Goal: Task Accomplishment & Management: Complete application form

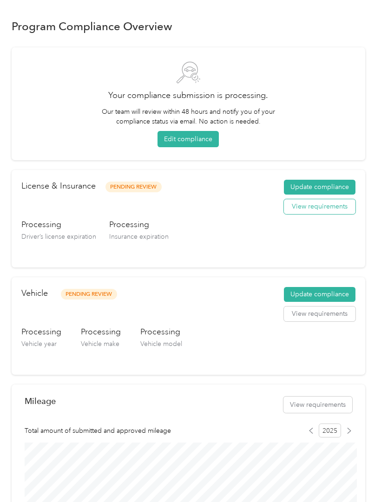
click at [327, 211] on button "View requirements" at bounding box center [319, 206] width 71 height 15
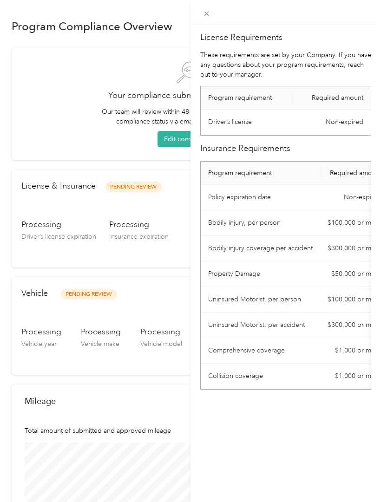
click at [159, 213] on div "License Requirements These requirements are set by your Company. If you have an…" at bounding box center [190, 251] width 381 height 502
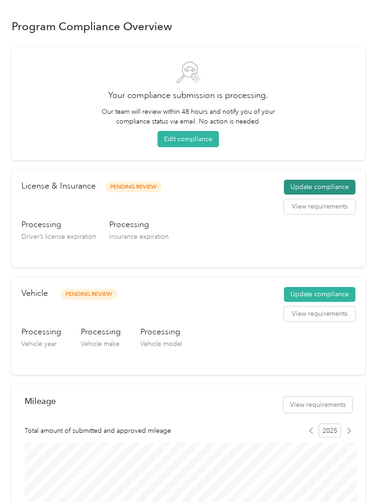
click at [325, 188] on button "Update compliance" at bounding box center [319, 187] width 71 height 15
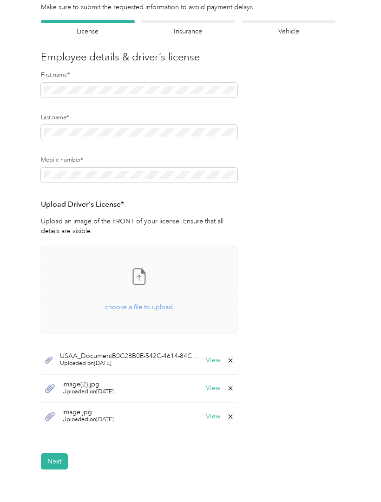
scroll to position [55, 0]
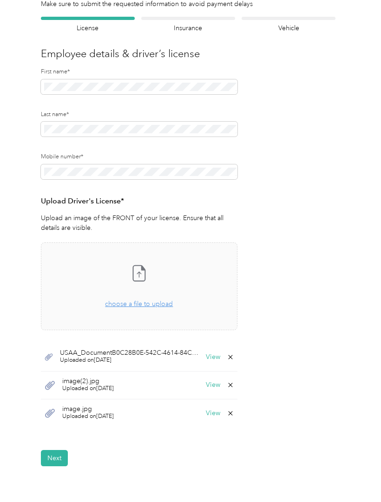
click at [230, 356] on icon at bounding box center [229, 356] width 7 height 7
click at [283, 336] on form "Employee details & driver’s license License Insurance declaration Insurance Veh…" at bounding box center [188, 241] width 294 height 449
click at [58, 450] on button "Next" at bounding box center [54, 458] width 27 height 16
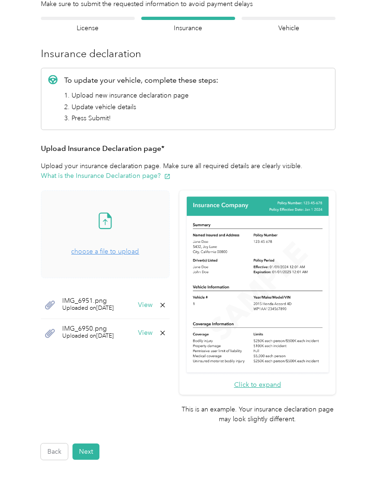
click at [137, 247] on span "choose a file to upload" at bounding box center [105, 251] width 68 height 8
click at [94, 443] on button "Next" at bounding box center [85, 451] width 27 height 16
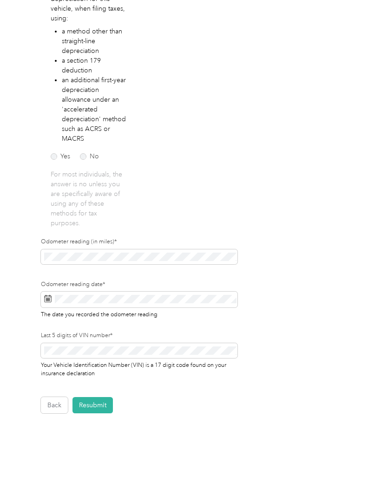
scroll to position [170, 0]
click at [99, 405] on button "Resubmit" at bounding box center [92, 406] width 40 height 16
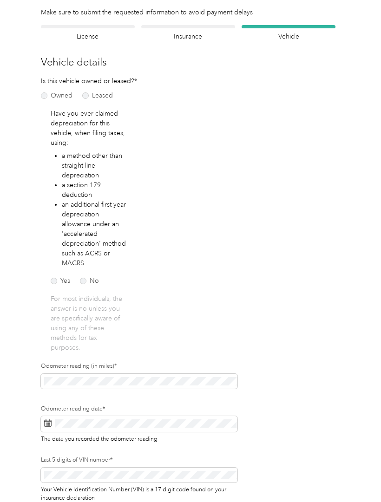
scroll to position [11, 0]
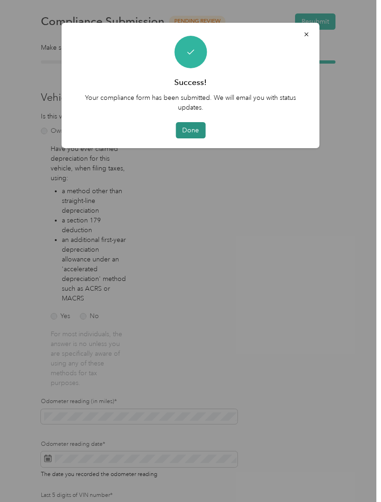
click at [191, 130] on button "Done" at bounding box center [190, 130] width 30 height 16
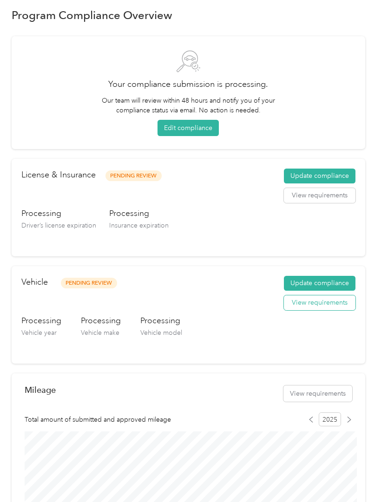
click at [337, 297] on button "View requirements" at bounding box center [319, 302] width 71 height 15
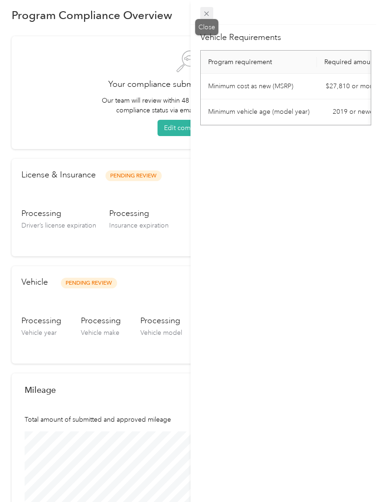
click at [212, 10] on span at bounding box center [206, 13] width 13 height 13
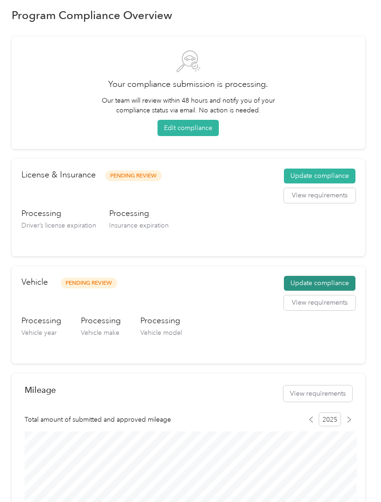
click at [332, 282] on button "Update compliance" at bounding box center [319, 283] width 71 height 15
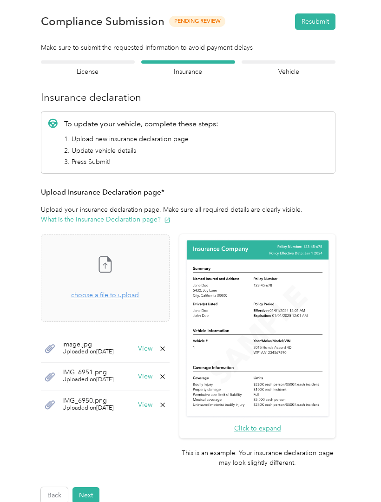
click at [166, 350] on icon at bounding box center [162, 348] width 7 height 7
click at [172, 352] on button "Yes" at bounding box center [172, 354] width 18 height 15
click at [166, 347] on icon at bounding box center [162, 348] width 7 height 7
click at [173, 349] on button "Yes" at bounding box center [172, 354] width 18 height 15
click at [164, 348] on icon at bounding box center [162, 348] width 4 height 4
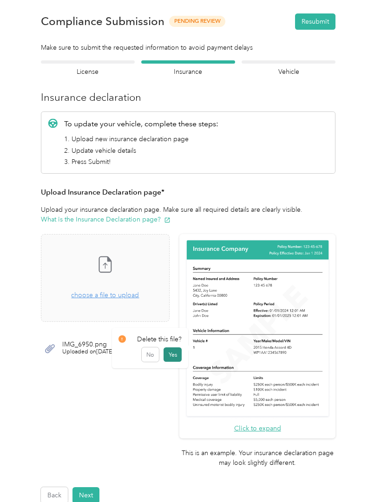
click at [172, 352] on button "Yes" at bounding box center [172, 354] width 18 height 15
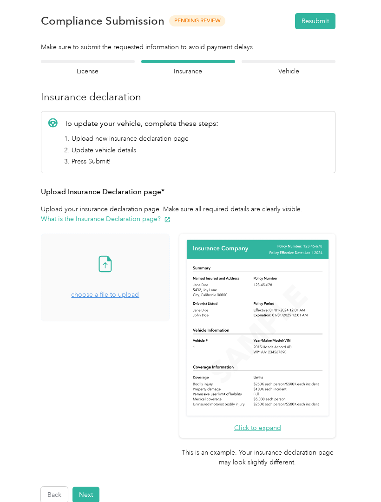
click at [122, 298] on div "Drag and drop your file here, or choose a file to upload" at bounding box center [105, 289] width 68 height 20
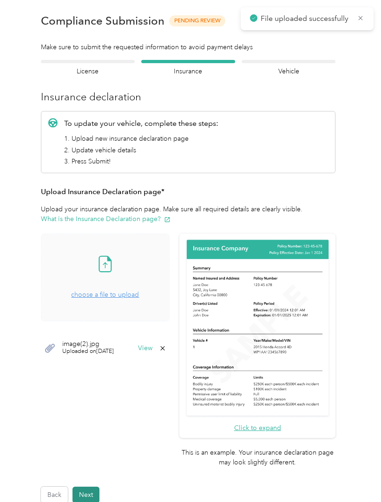
click at [88, 486] on button "Next" at bounding box center [85, 494] width 27 height 16
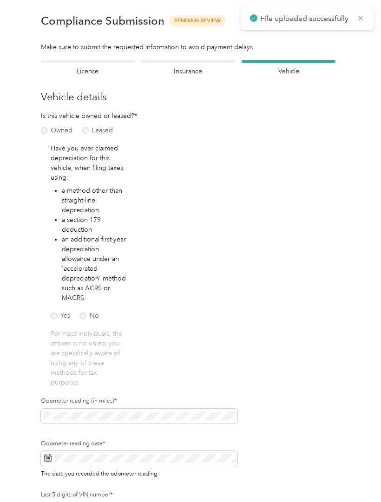
scroll to position [11, 0]
click at [312, 19] on button "Resubmit" at bounding box center [315, 21] width 40 height 16
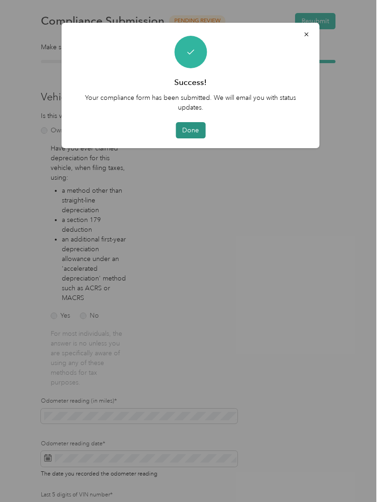
click at [188, 127] on button "Done" at bounding box center [190, 130] width 30 height 16
